Goal: Task Accomplishment & Management: Complete application form

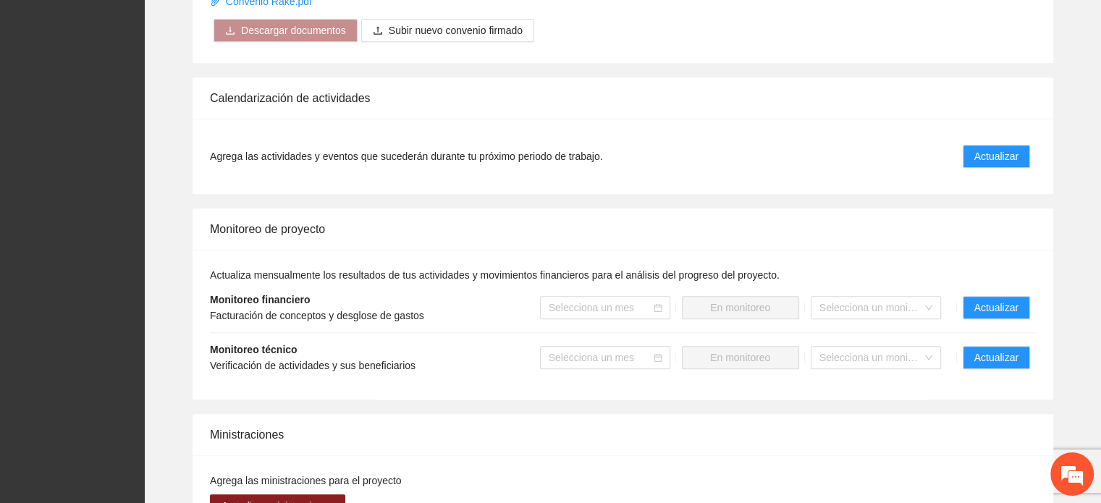
scroll to position [1521, 0]
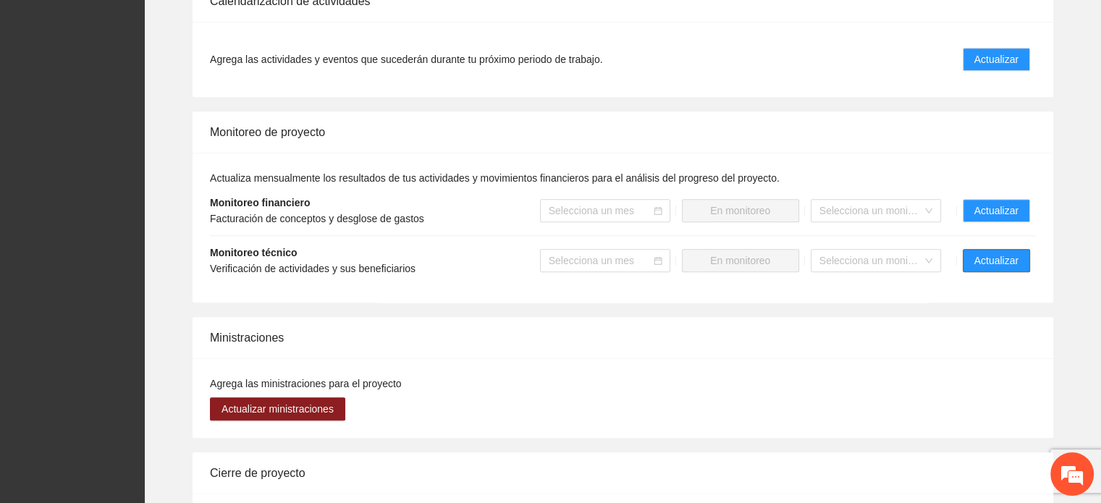
click at [999, 260] on span "Actualizar" at bounding box center [997, 261] width 44 height 16
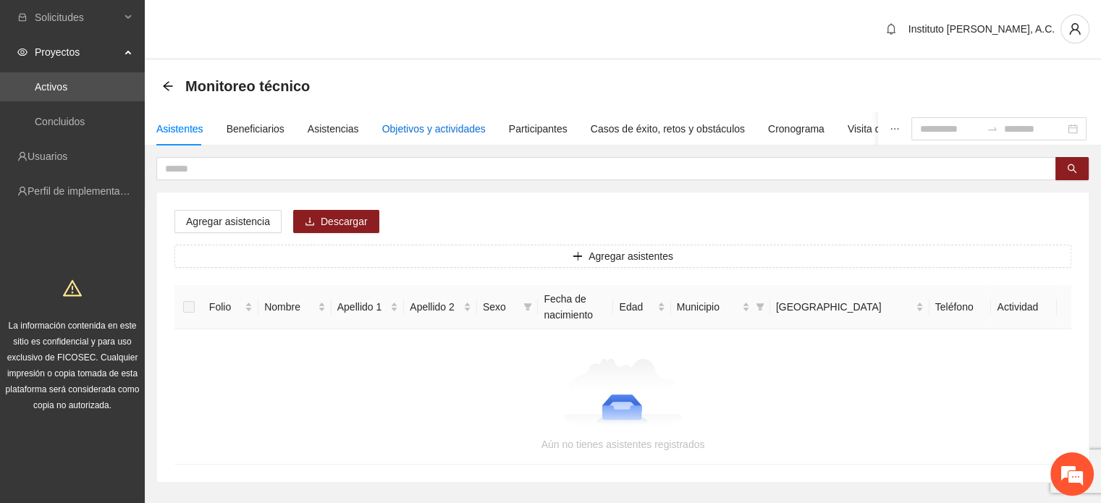
click at [452, 129] on div "Objetivos y actividades" at bounding box center [434, 129] width 104 height 16
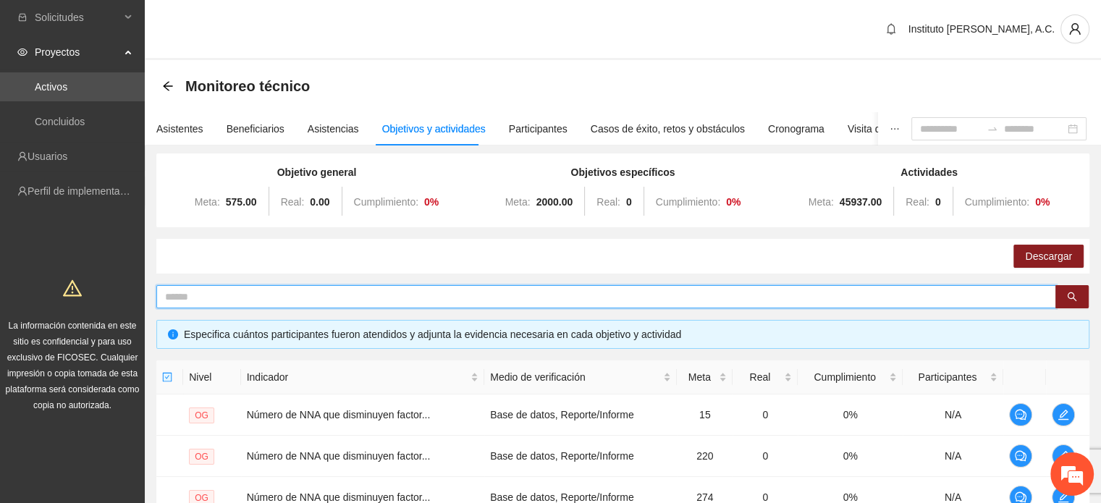
click at [320, 293] on input "text" at bounding box center [600, 297] width 871 height 16
type input "*********"
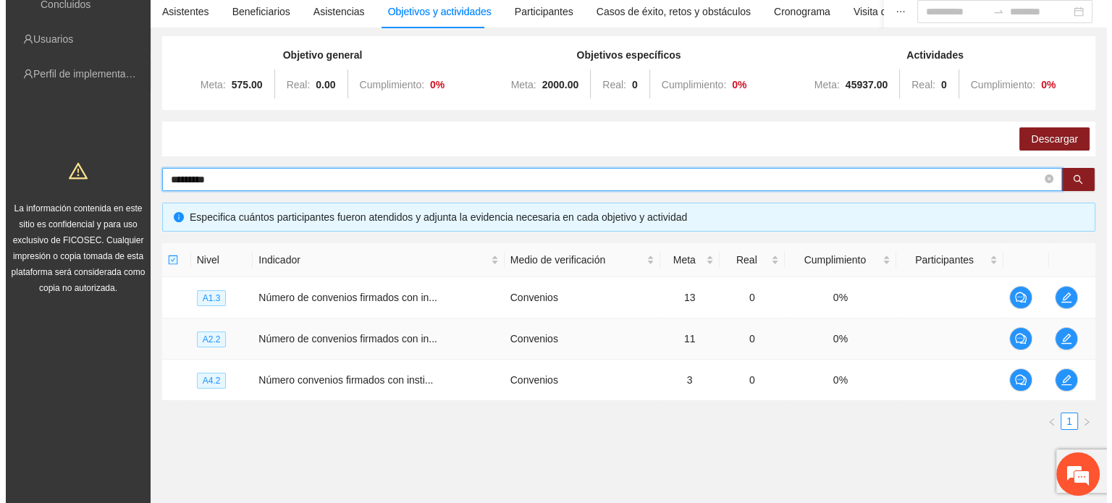
scroll to position [145, 0]
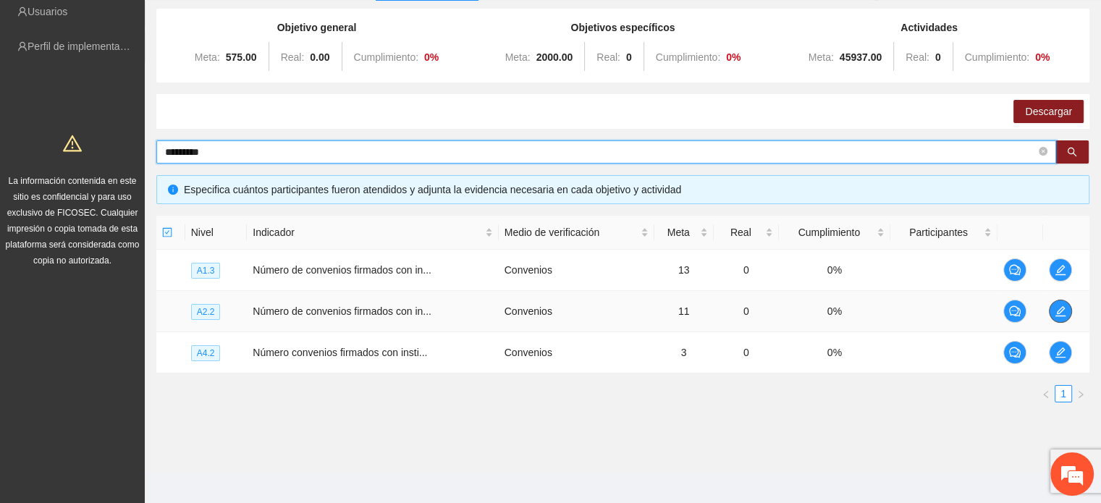
click at [1062, 315] on icon "edit" at bounding box center [1061, 311] width 10 height 10
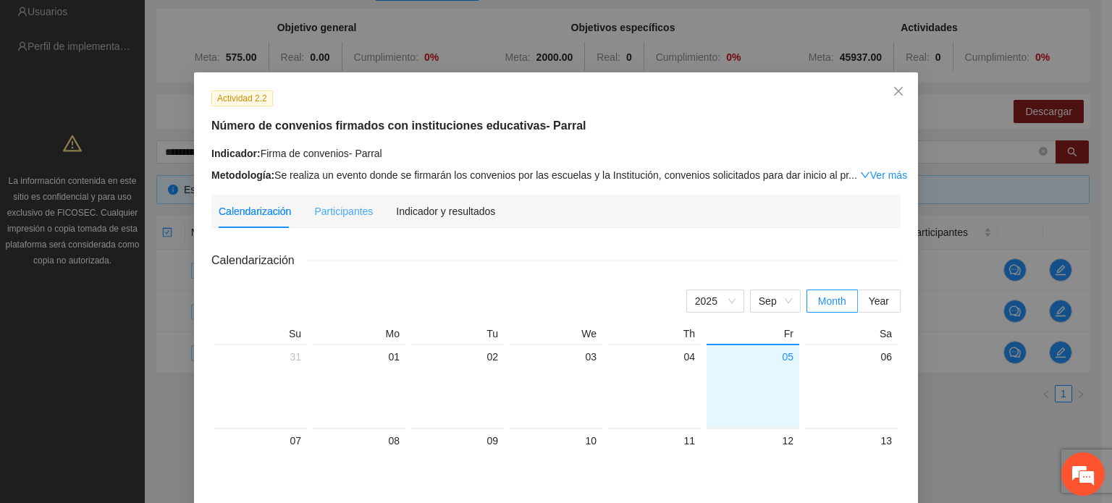
click at [330, 222] on div "Participantes" at bounding box center [343, 211] width 59 height 33
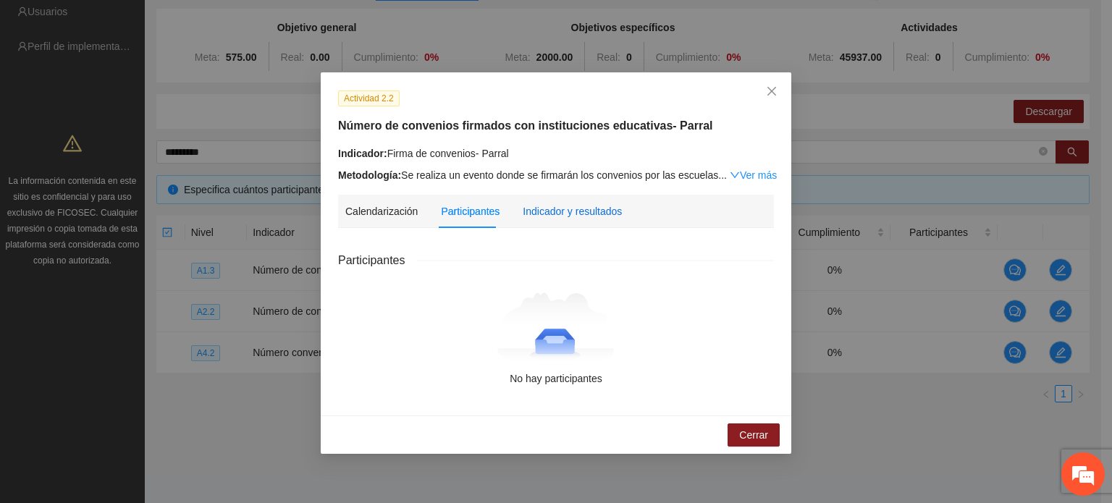
click at [537, 217] on div "Indicador y resultados" at bounding box center [572, 211] width 99 height 16
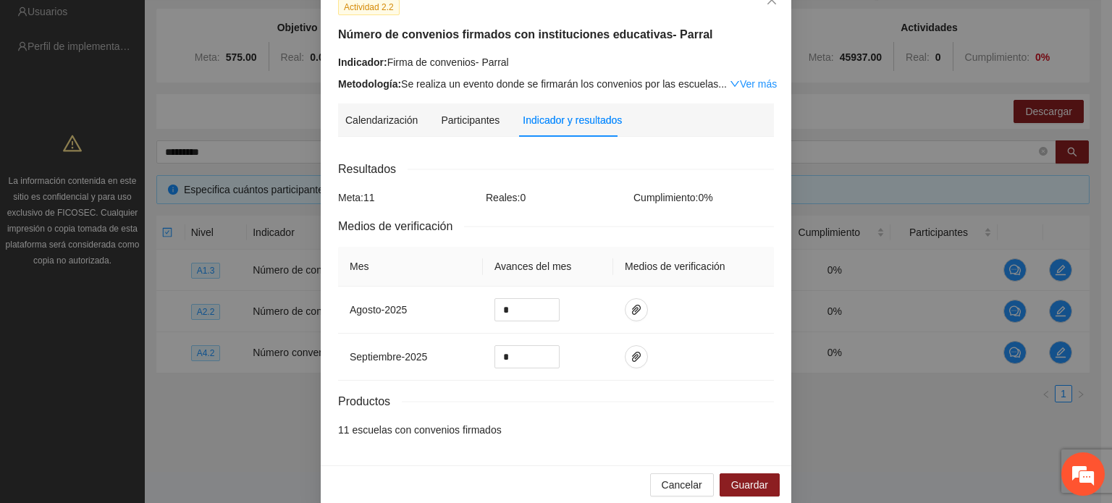
scroll to position [109, 0]
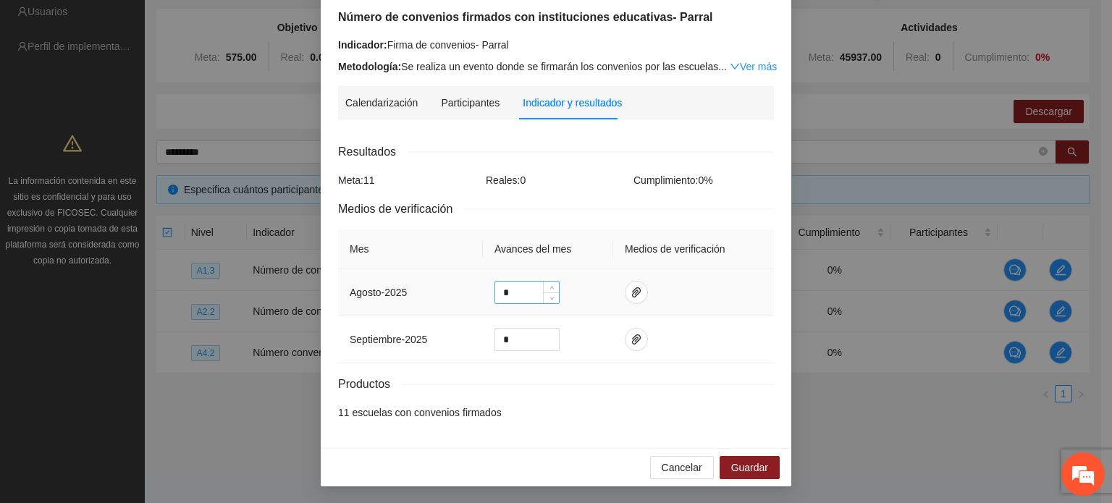
click at [508, 291] on input "*" at bounding box center [527, 293] width 64 height 22
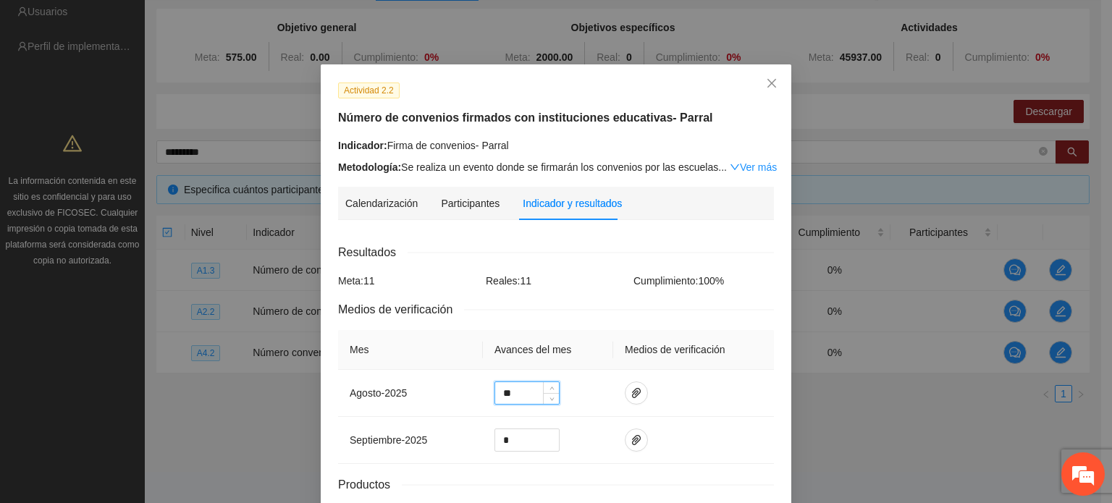
scroll to position [0, 0]
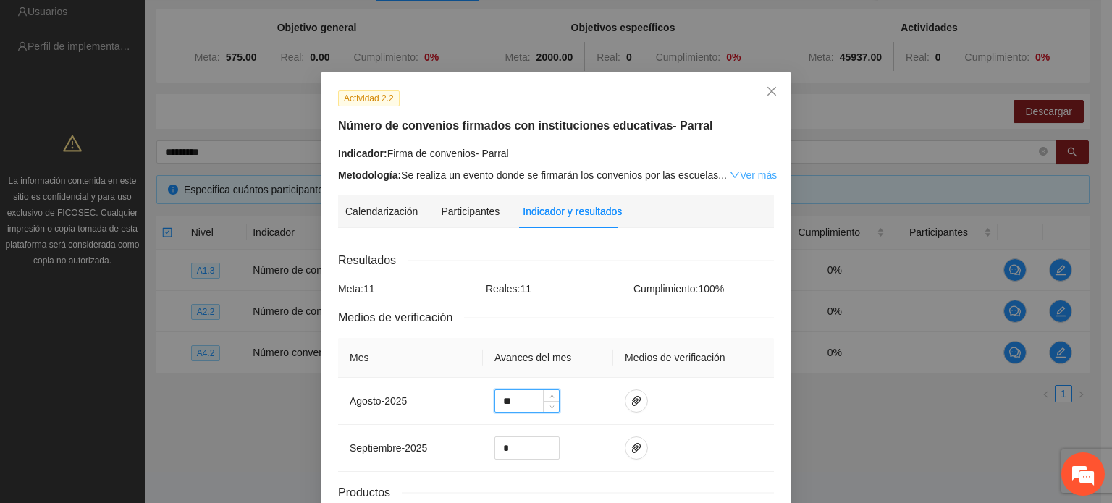
type input "**"
click at [747, 174] on link "Ver más" at bounding box center [753, 175] width 47 height 12
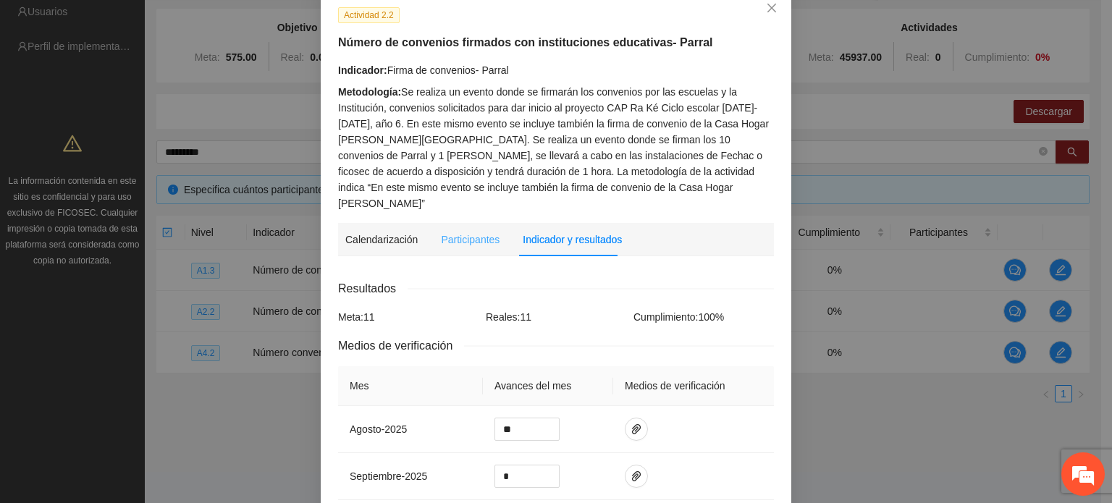
scroll to position [59, 0]
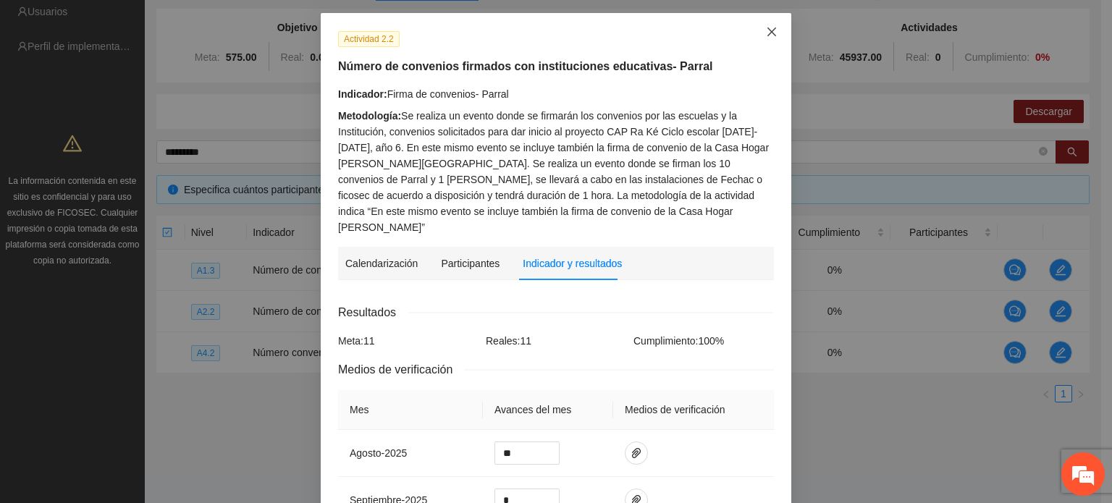
click at [772, 31] on span "Close" at bounding box center [771, 32] width 39 height 39
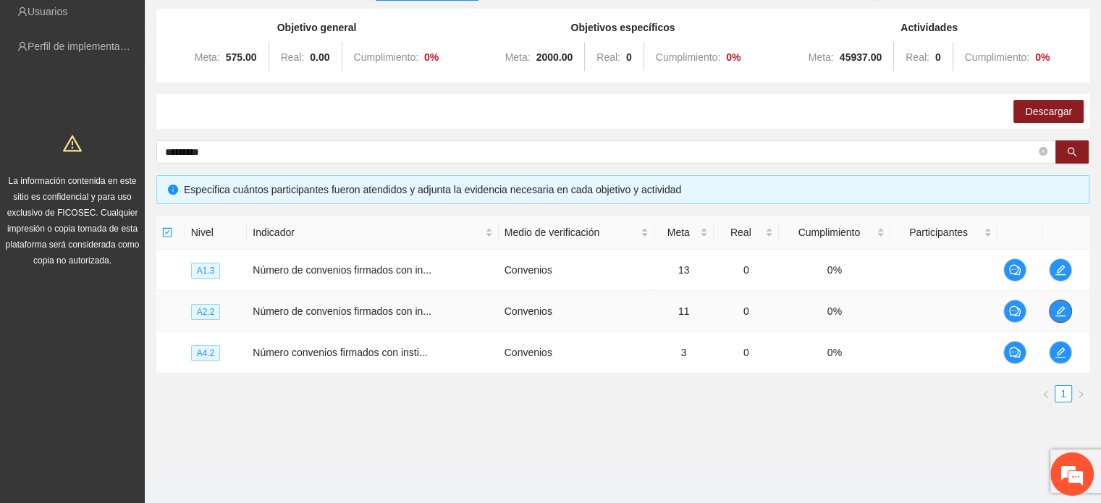
click at [1057, 316] on button "button" at bounding box center [1060, 311] width 23 height 23
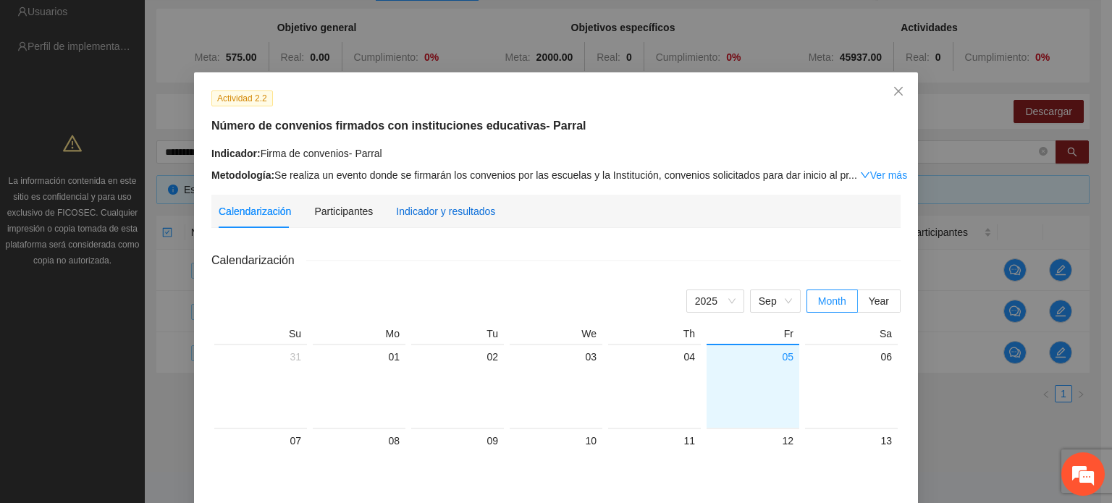
click at [418, 214] on div "Indicador y resultados" at bounding box center [445, 211] width 99 height 16
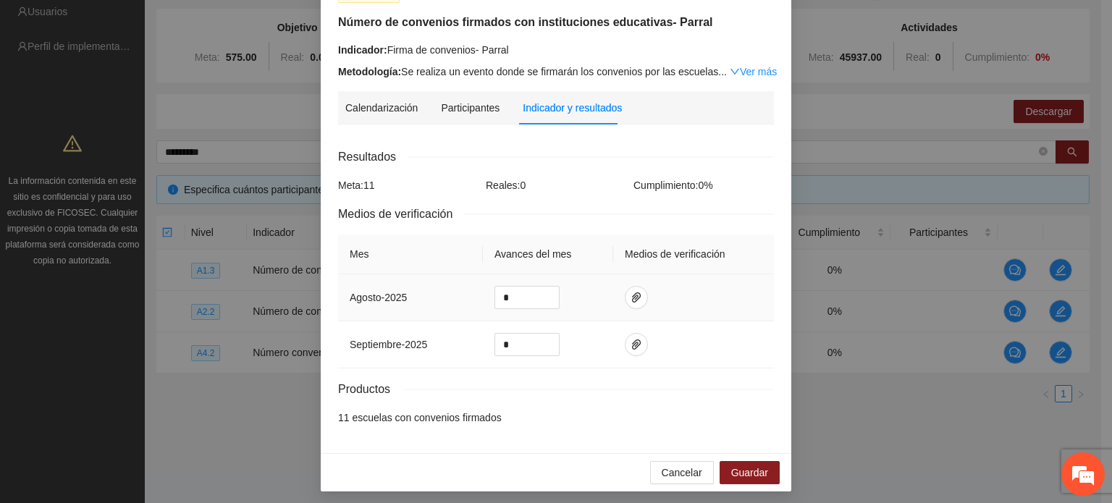
scroll to position [109, 0]
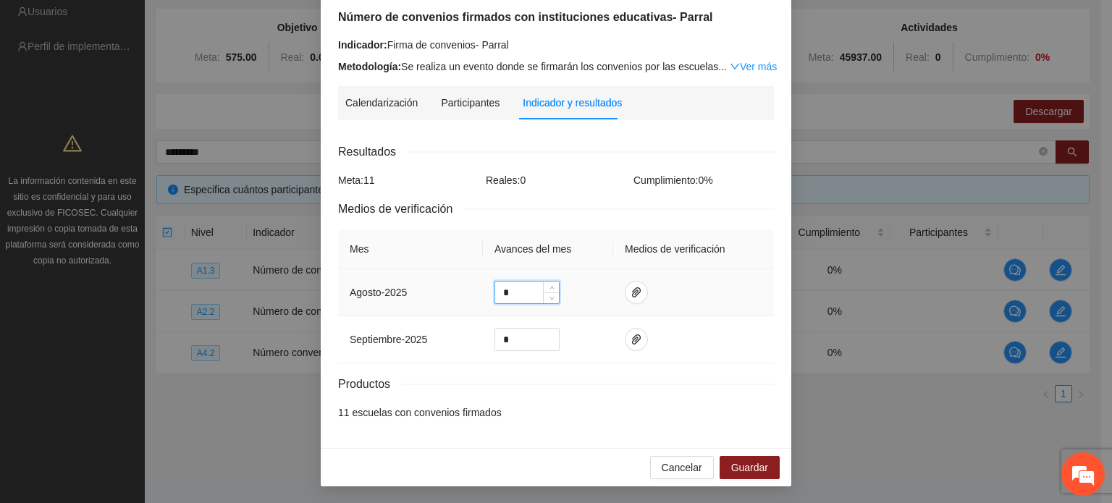
click at [505, 298] on input "*" at bounding box center [527, 293] width 64 height 22
type input "**"
click at [632, 294] on icon "paper-clip" at bounding box center [636, 292] width 9 height 10
click at [580, 247] on span "Adjuntar documento" at bounding box center [592, 246] width 91 height 16
click at [745, 295] on td at bounding box center [693, 292] width 161 height 47
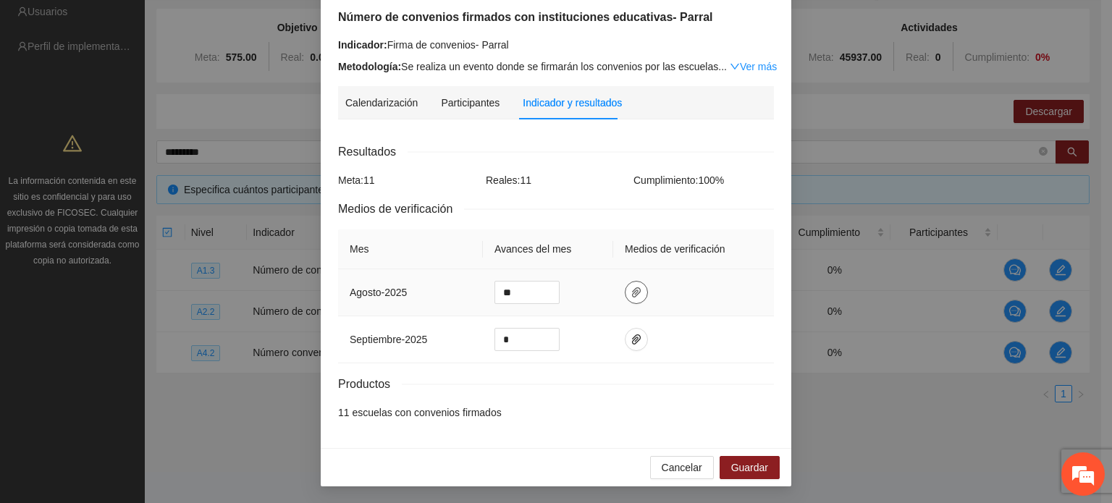
click at [632, 293] on icon "paper-clip" at bounding box center [636, 292] width 9 height 10
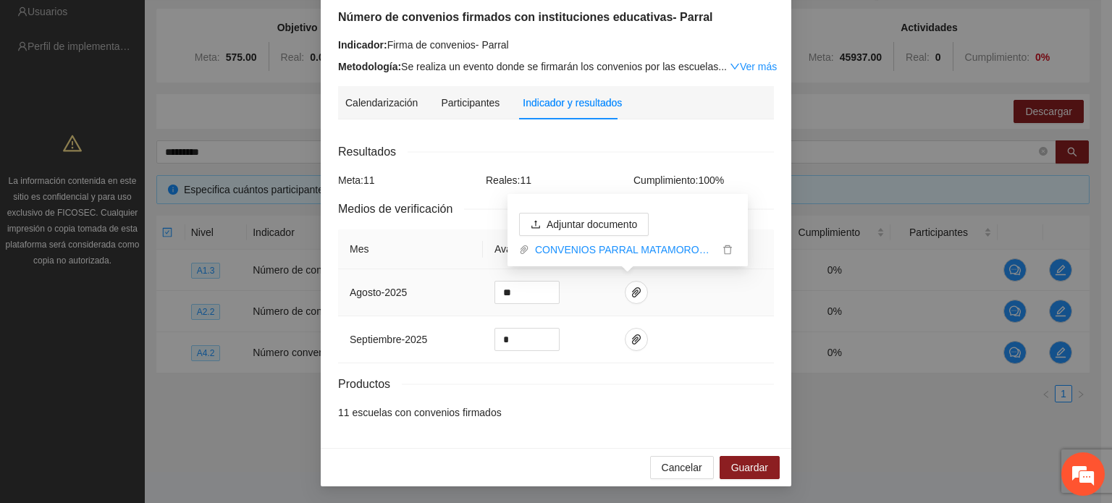
click at [705, 298] on td at bounding box center [693, 292] width 161 height 47
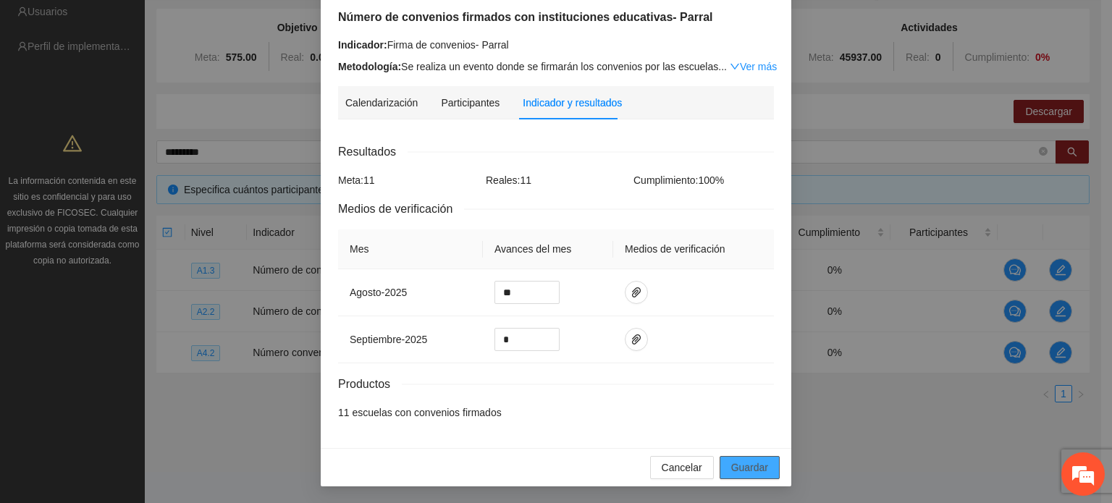
click at [744, 469] on span "Guardar" at bounding box center [749, 468] width 37 height 16
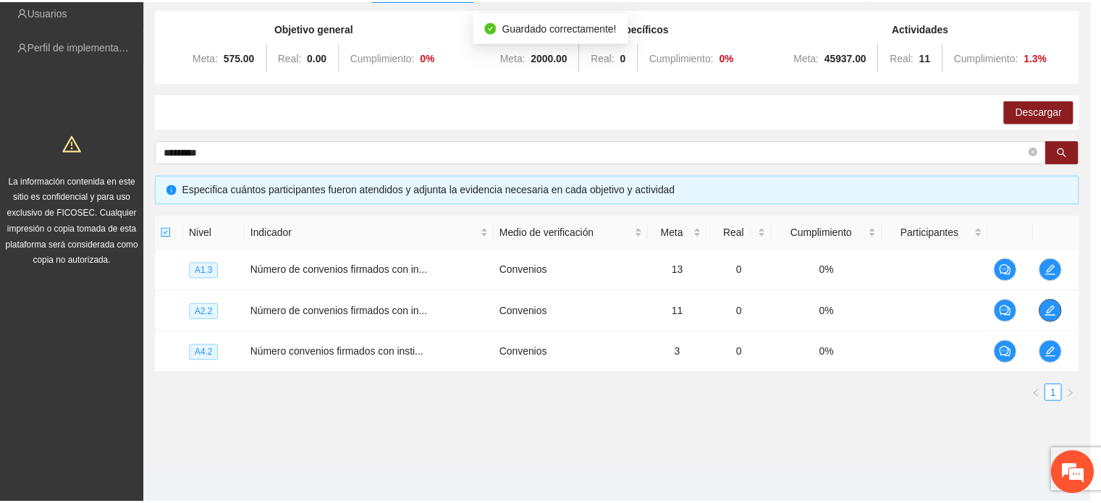
scroll to position [0, 0]
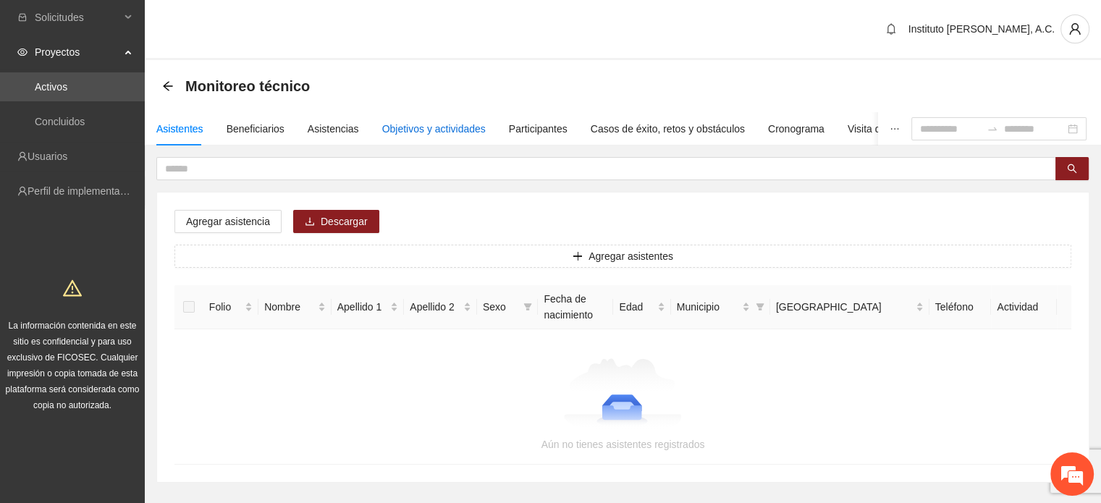
click at [419, 121] on div "Objetivos y actividades" at bounding box center [434, 129] width 104 height 16
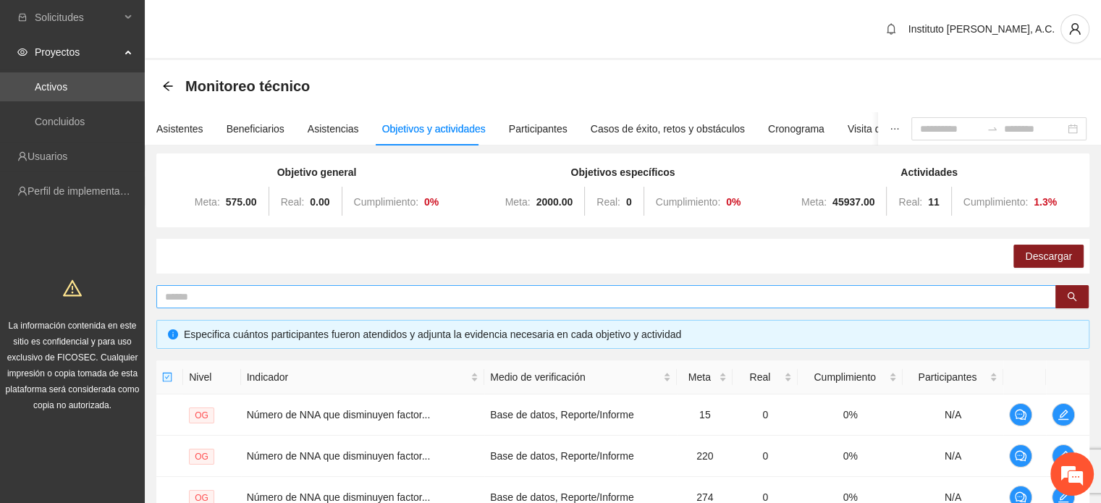
click at [282, 301] on input "text" at bounding box center [600, 297] width 871 height 16
type input "*****"
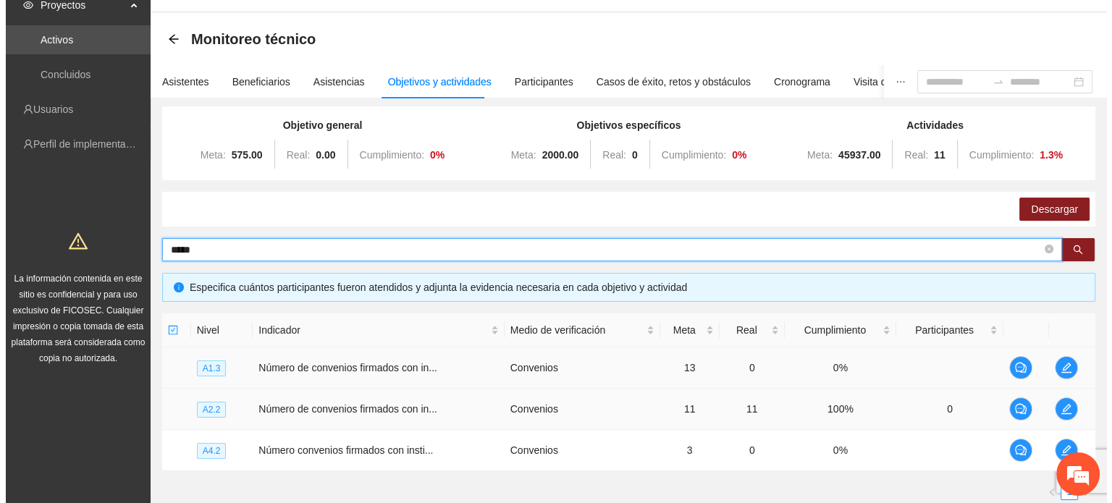
scroll to position [72, 0]
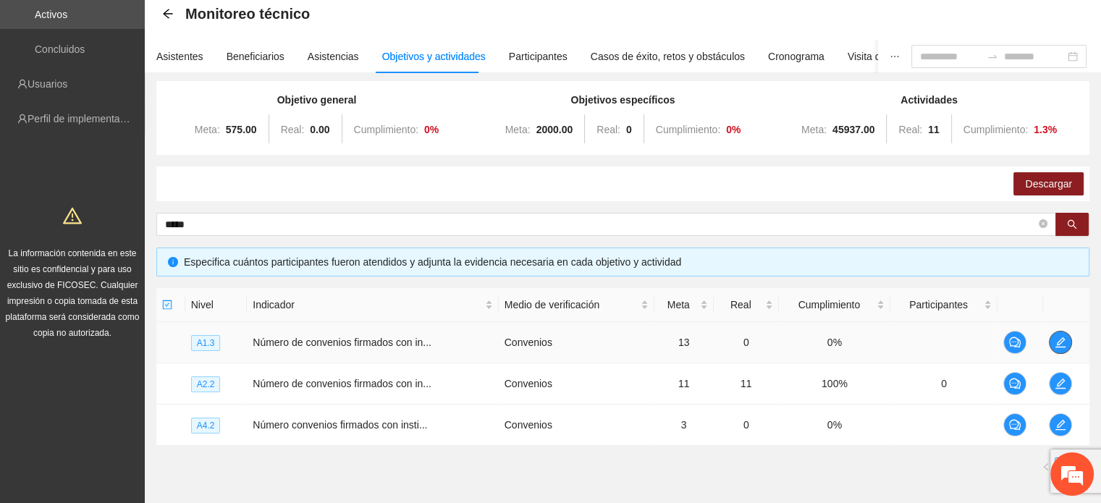
click at [1066, 343] on icon "edit" at bounding box center [1061, 343] width 12 height 12
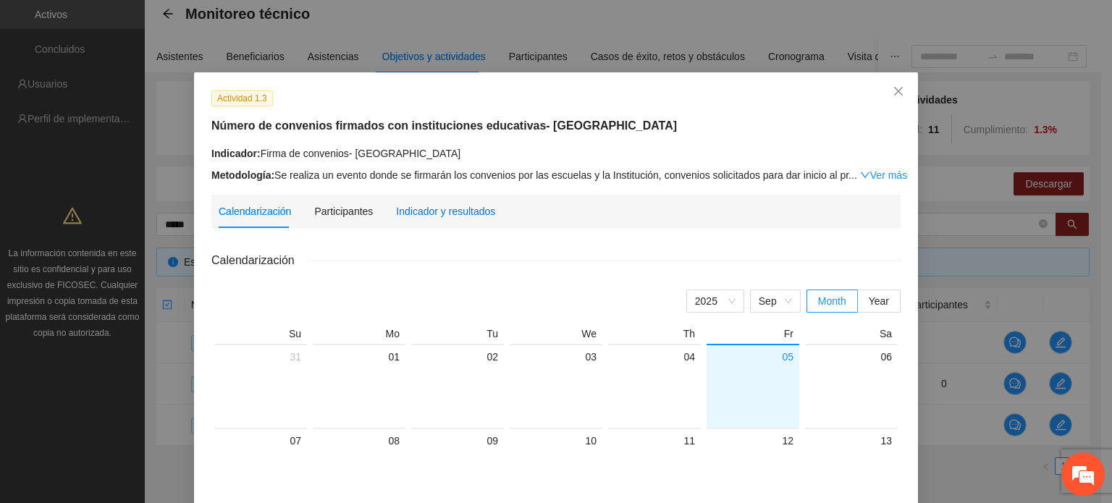
click at [404, 214] on div "Indicador y resultados" at bounding box center [445, 211] width 99 height 16
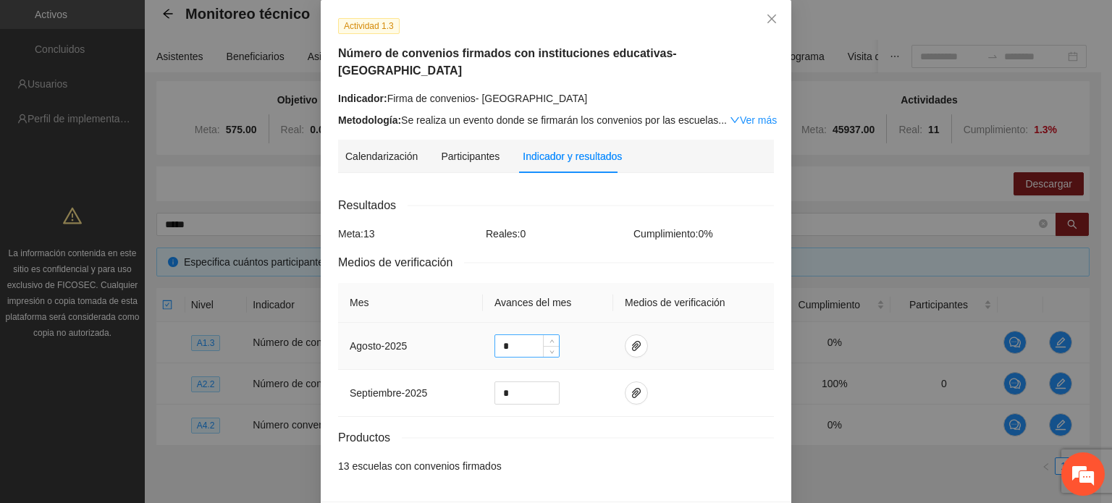
click at [505, 335] on input "*" at bounding box center [527, 346] width 64 height 22
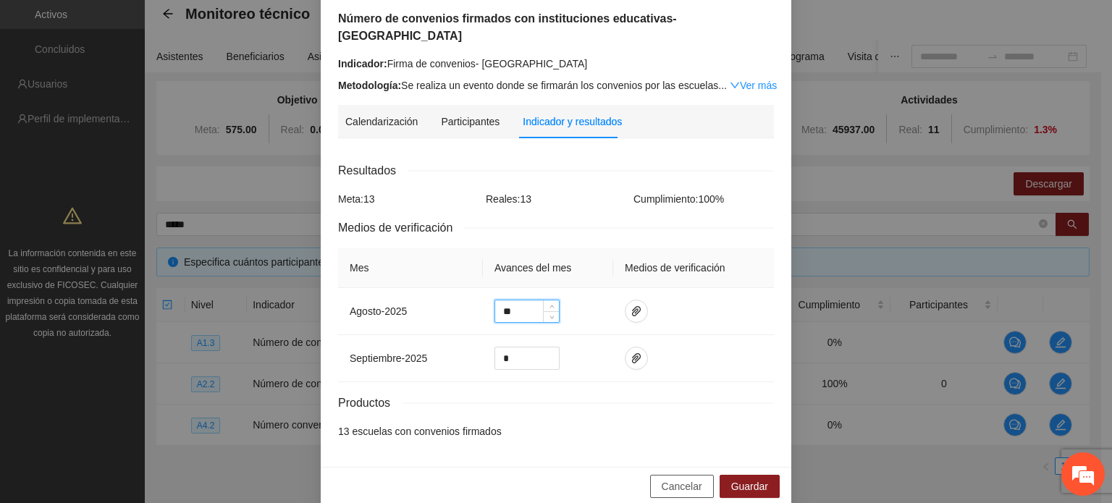
scroll to position [109, 0]
type input "**"
click at [745, 477] on span "Guardar" at bounding box center [749, 485] width 37 height 16
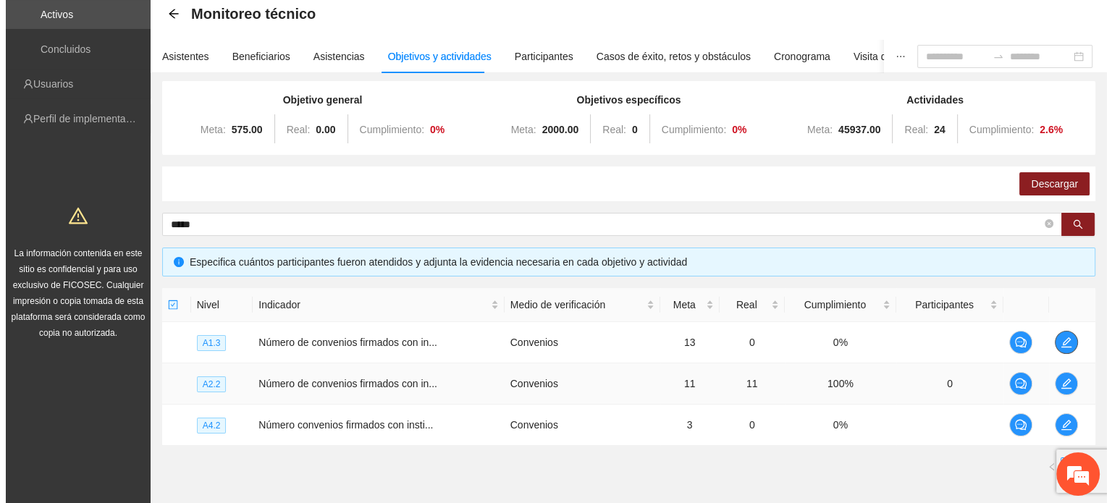
scroll to position [145, 0]
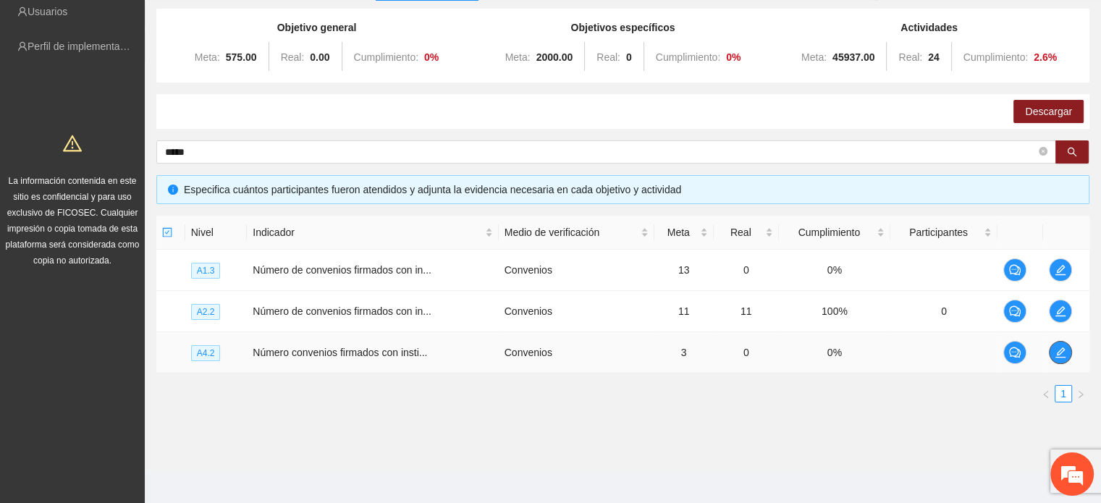
click at [1062, 353] on icon "edit" at bounding box center [1061, 353] width 12 height 12
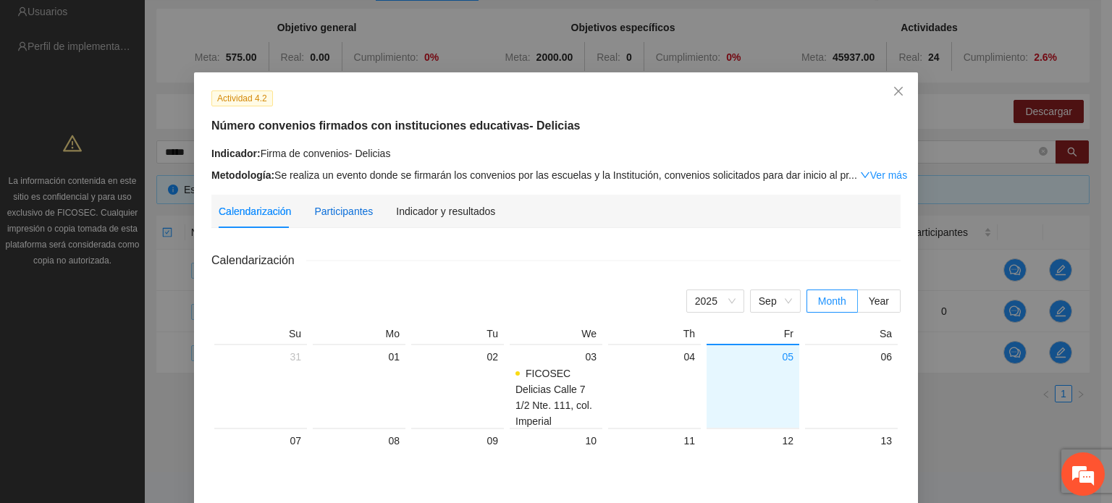
click at [354, 208] on div "Participantes" at bounding box center [343, 211] width 59 height 16
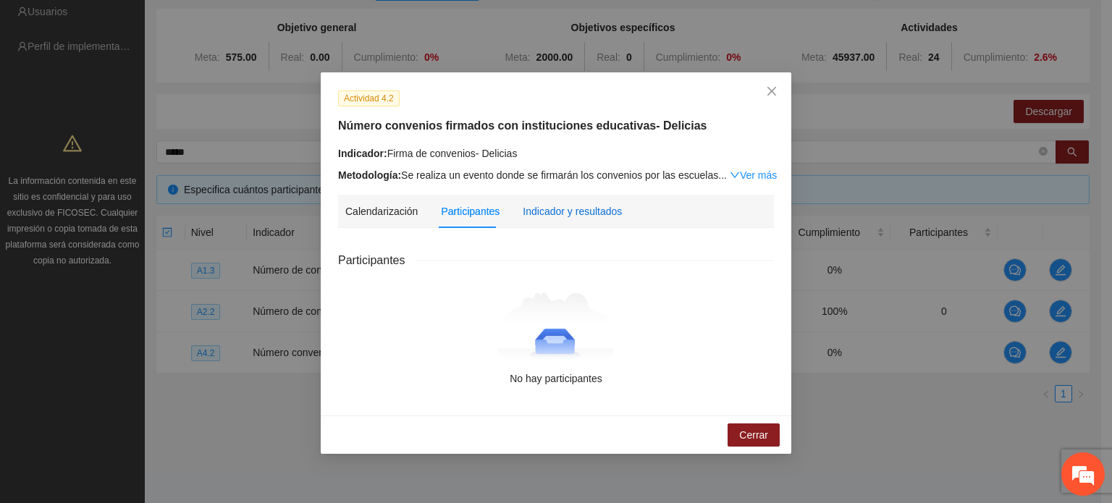
click at [526, 219] on div "Indicador y resultados" at bounding box center [572, 211] width 99 height 16
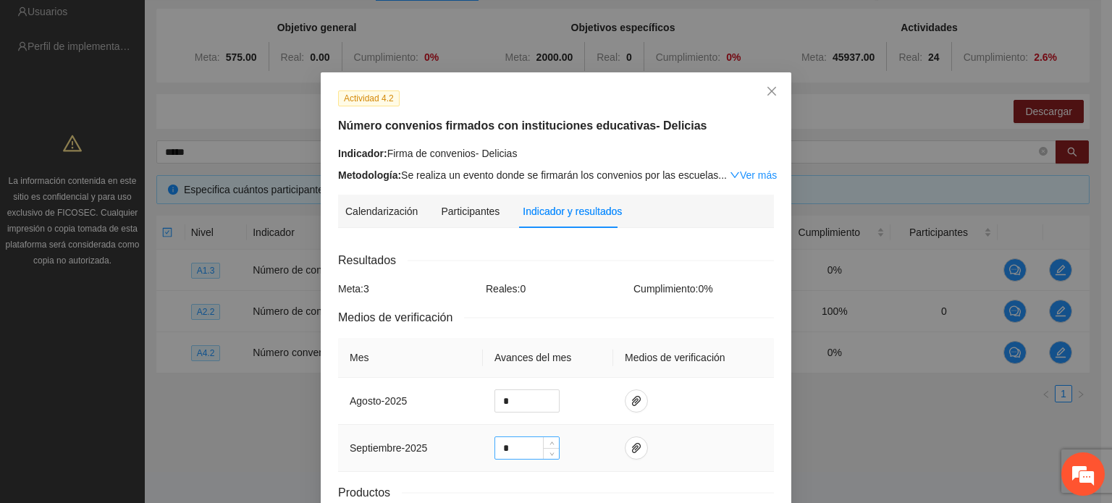
click at [517, 453] on input "*" at bounding box center [527, 448] width 64 height 22
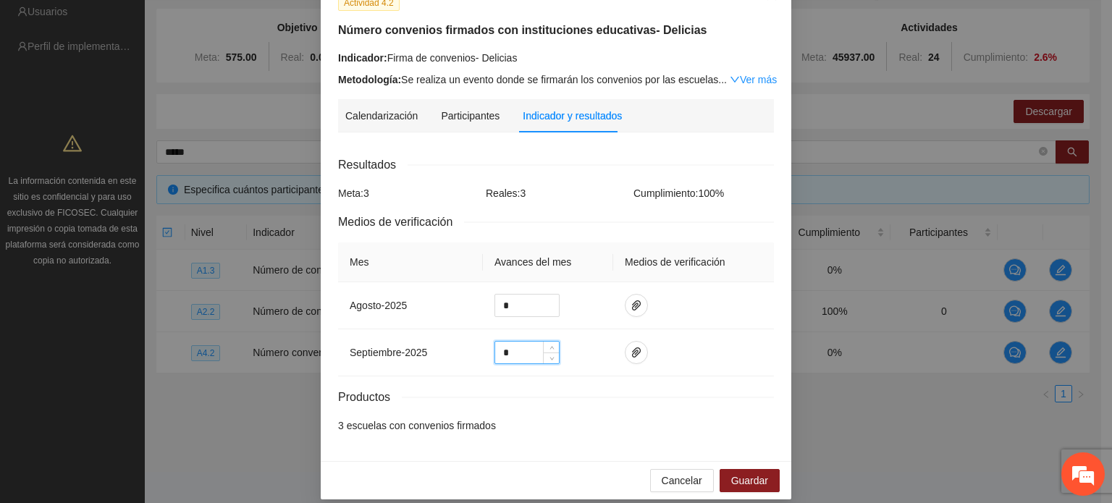
scroll to position [109, 0]
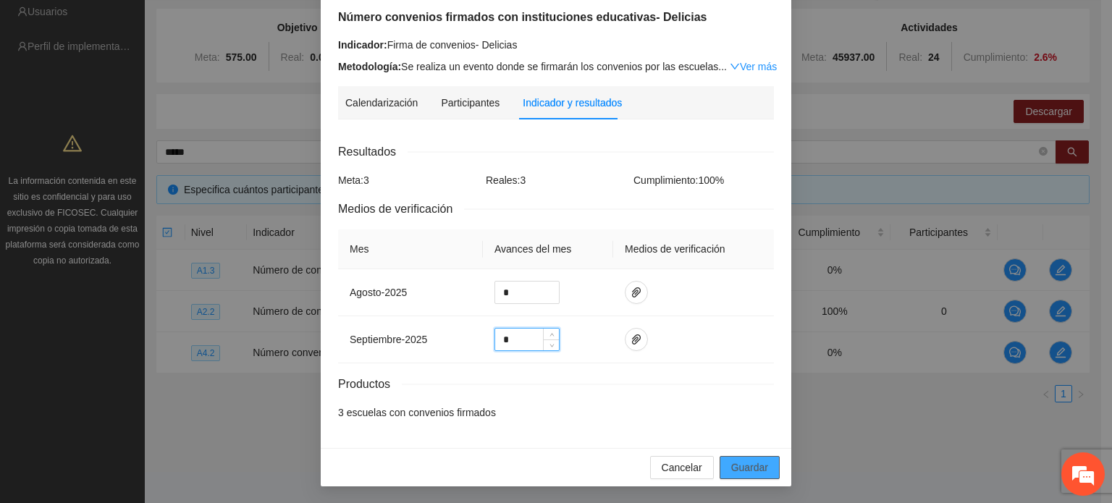
type input "*"
click at [746, 465] on span "Guardar" at bounding box center [749, 468] width 37 height 16
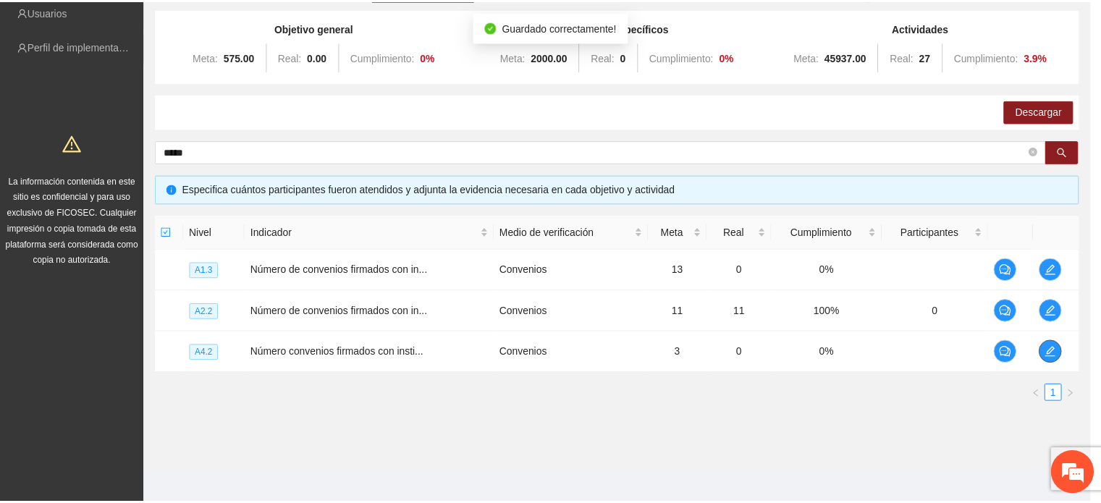
scroll to position [0, 0]
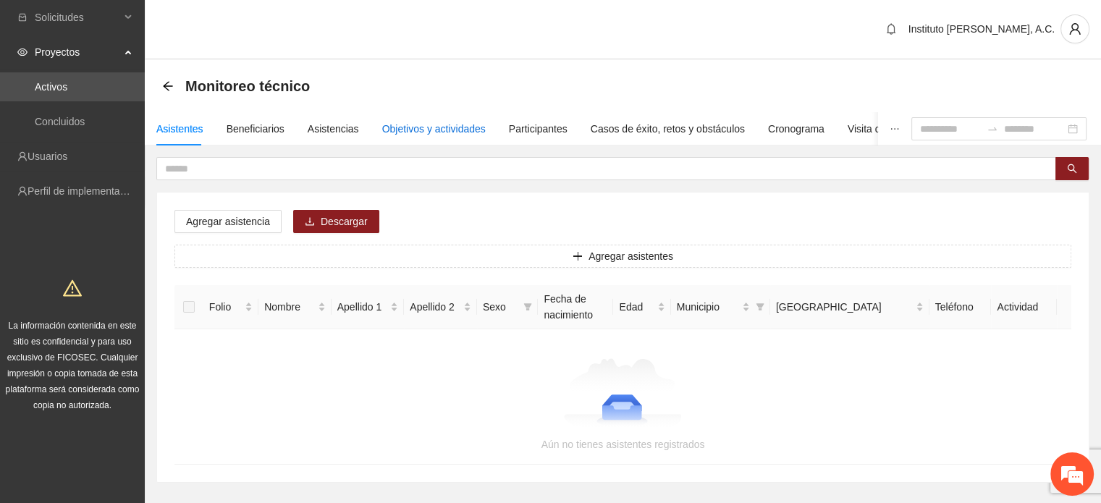
click at [410, 130] on div "Objetivos y actividades" at bounding box center [434, 129] width 104 height 16
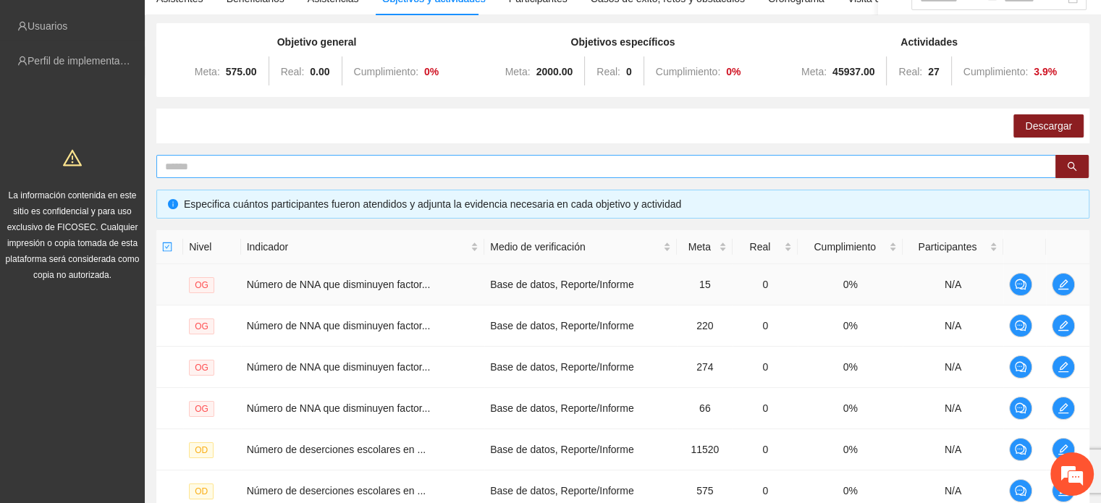
scroll to position [72, 0]
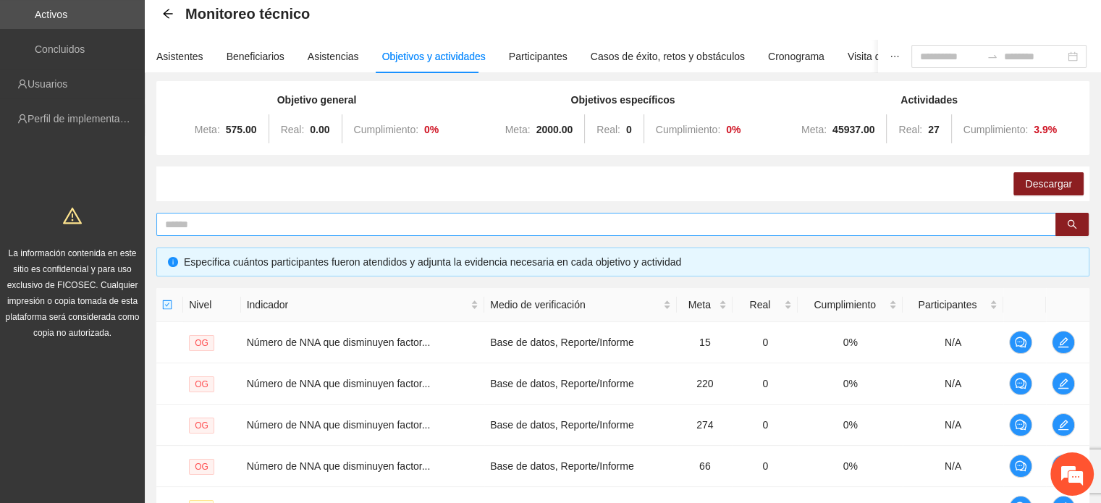
click at [360, 221] on input "text" at bounding box center [600, 225] width 871 height 16
type input "********"
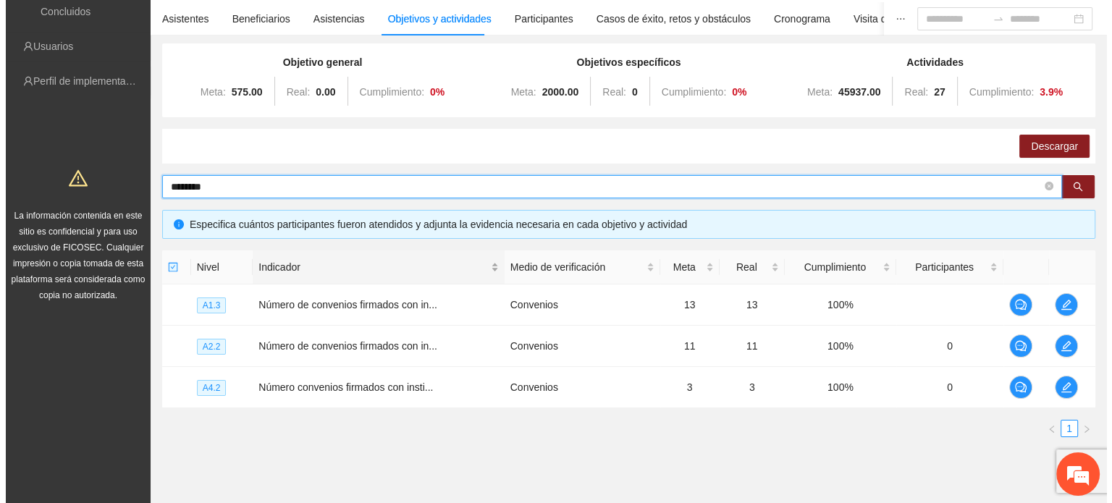
scroll to position [145, 0]
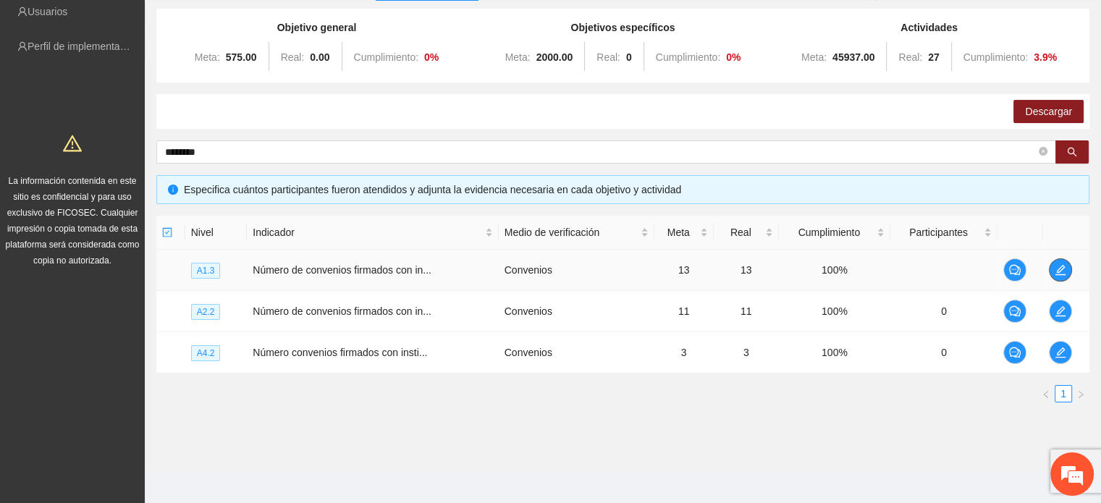
click at [1064, 269] on icon "edit" at bounding box center [1061, 270] width 12 height 12
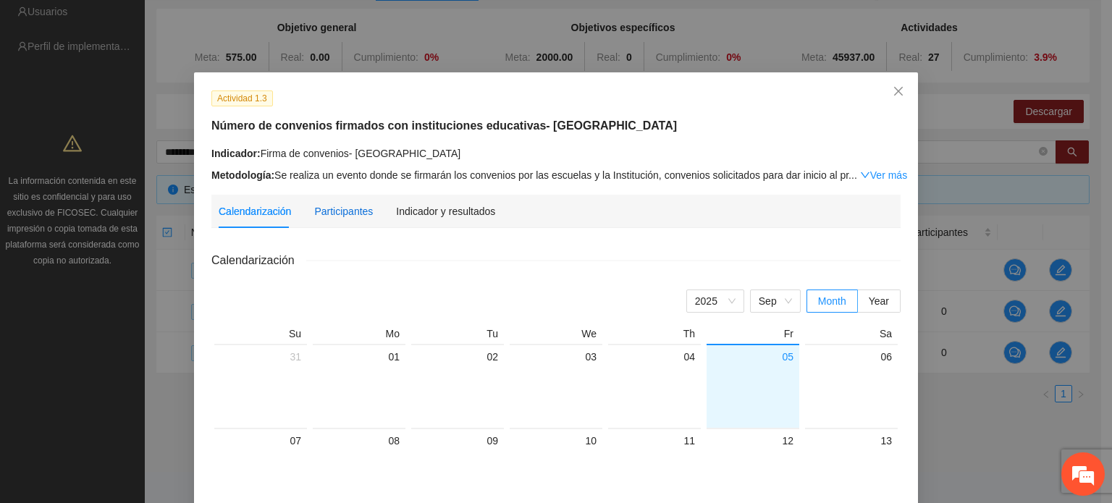
click at [358, 217] on div "Participantes" at bounding box center [343, 211] width 59 height 16
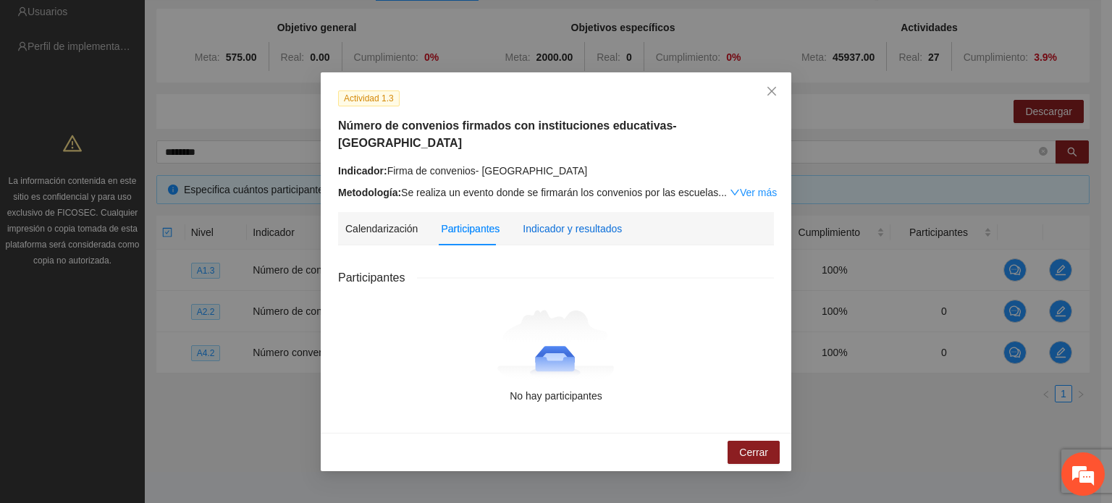
click at [536, 221] on div "Indicador y resultados" at bounding box center [572, 229] width 99 height 16
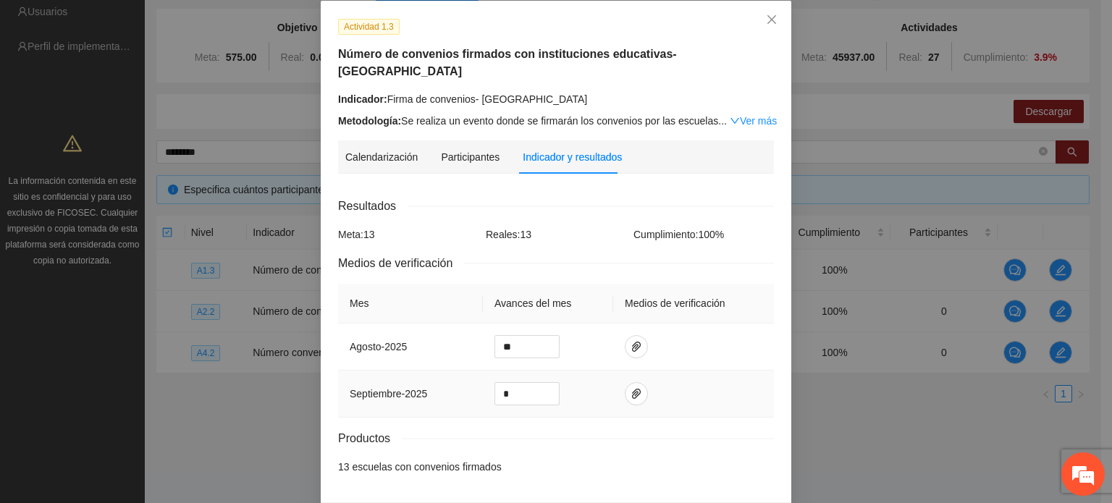
scroll to position [72, 0]
click at [632, 341] on icon "paper-clip" at bounding box center [636, 346] width 9 height 10
click at [580, 284] on span "Adjuntar documento" at bounding box center [592, 283] width 91 height 16
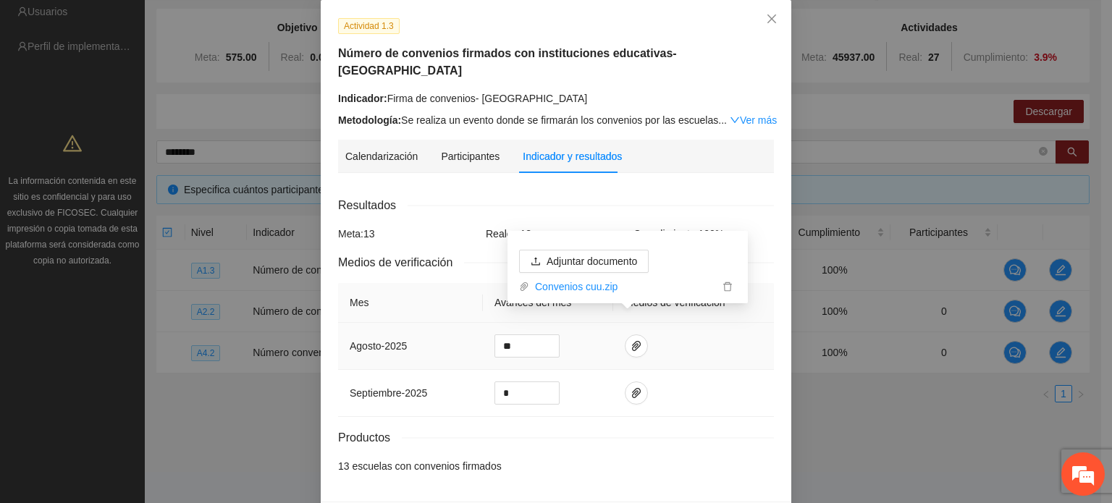
click at [763, 329] on td at bounding box center [693, 346] width 161 height 47
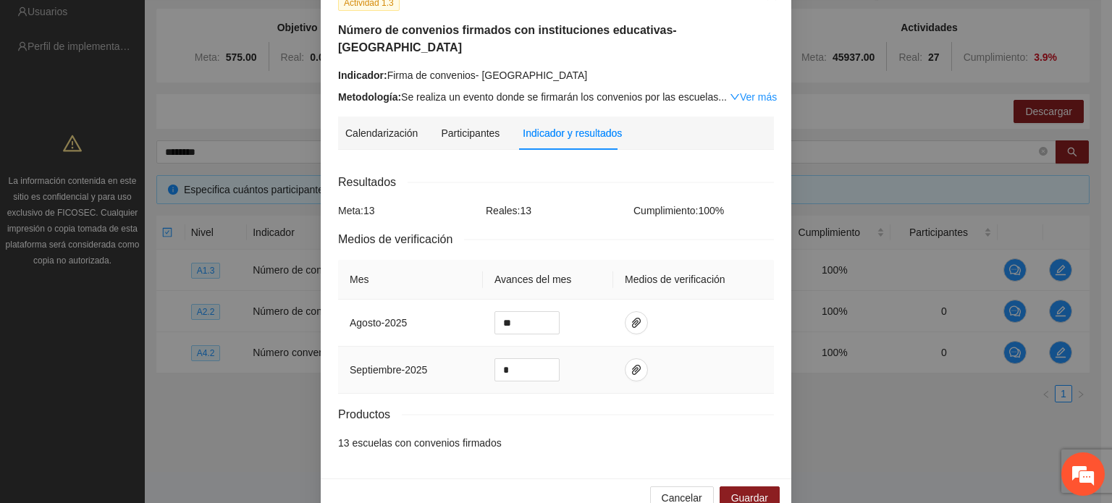
scroll to position [109, 0]
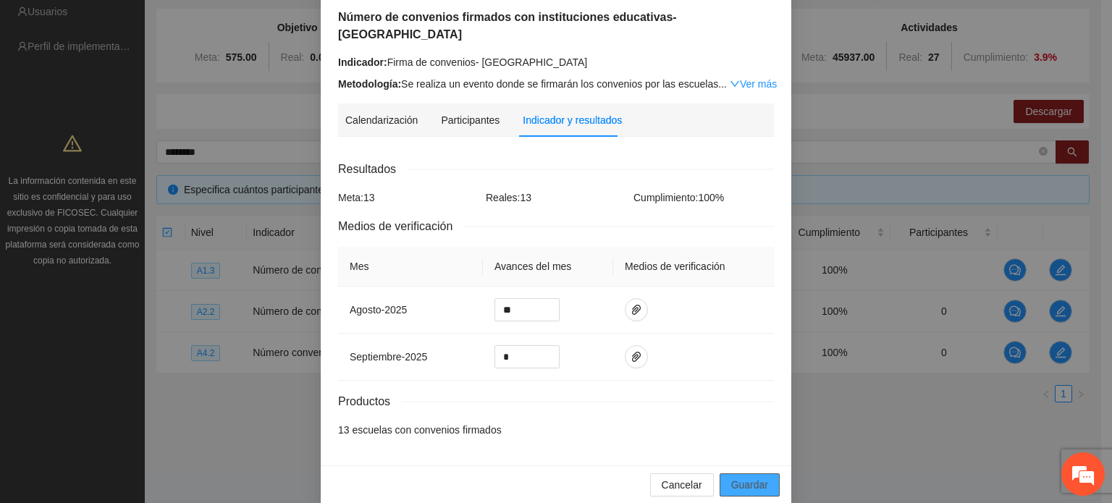
click at [747, 477] on span "Guardar" at bounding box center [749, 485] width 37 height 16
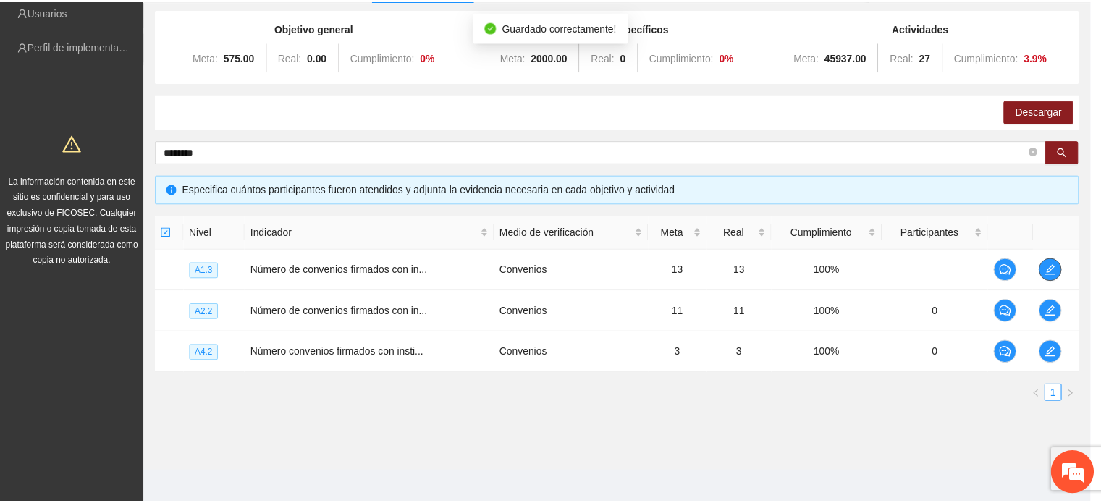
scroll to position [0, 0]
